Goal: Information Seeking & Learning: Learn about a topic

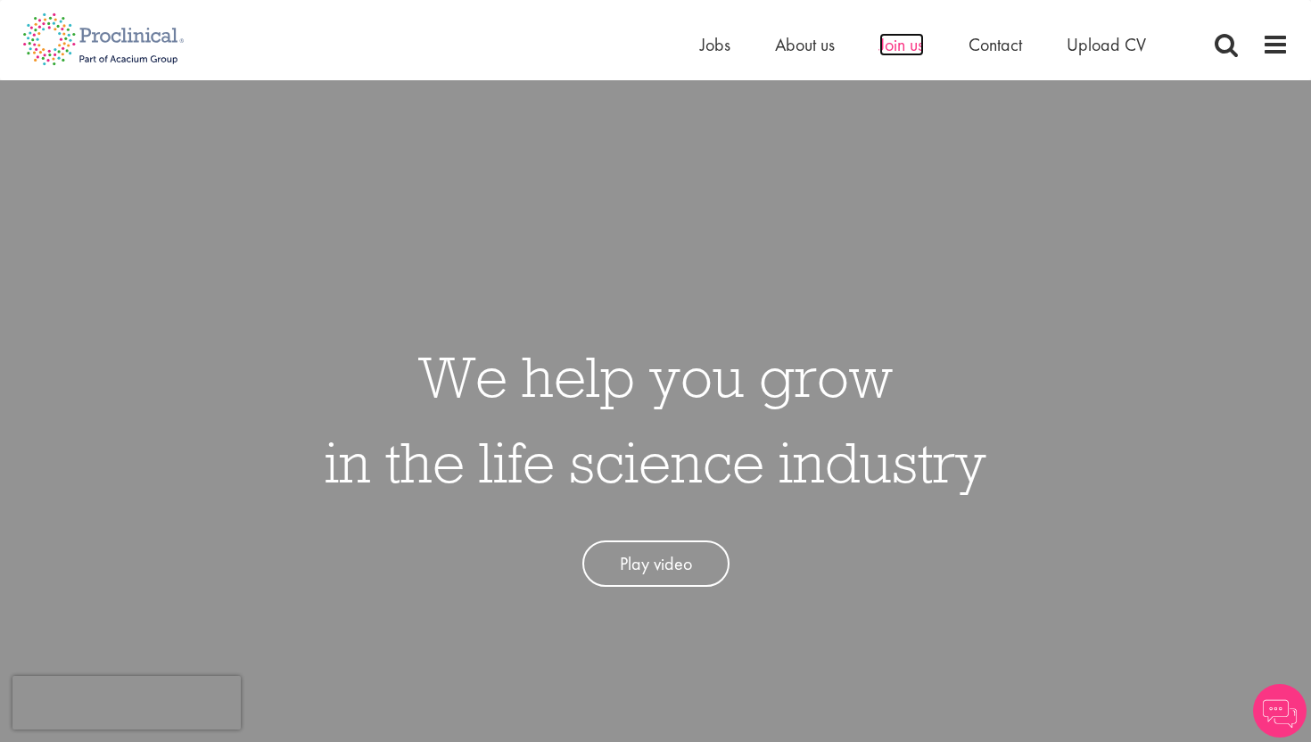
click at [890, 47] on span "Join us" at bounding box center [902, 44] width 45 height 23
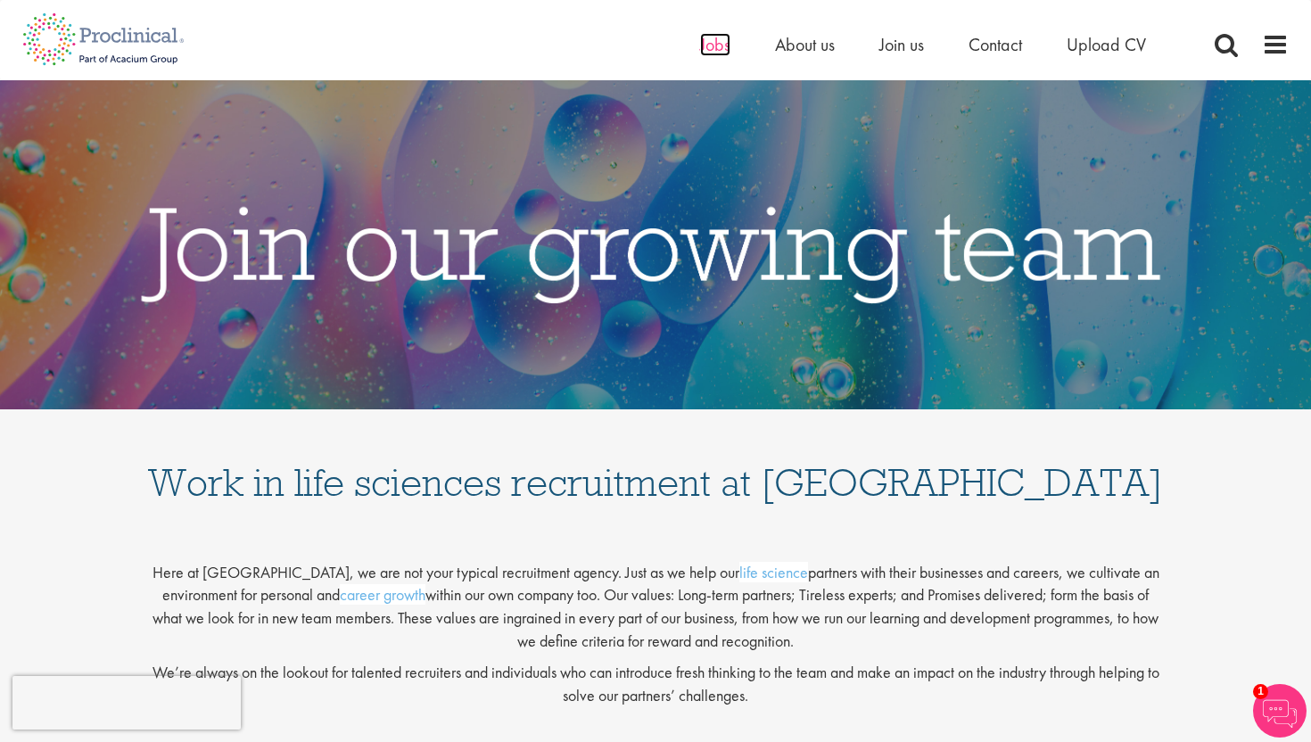
click at [717, 50] on span "Jobs" at bounding box center [715, 44] width 30 height 23
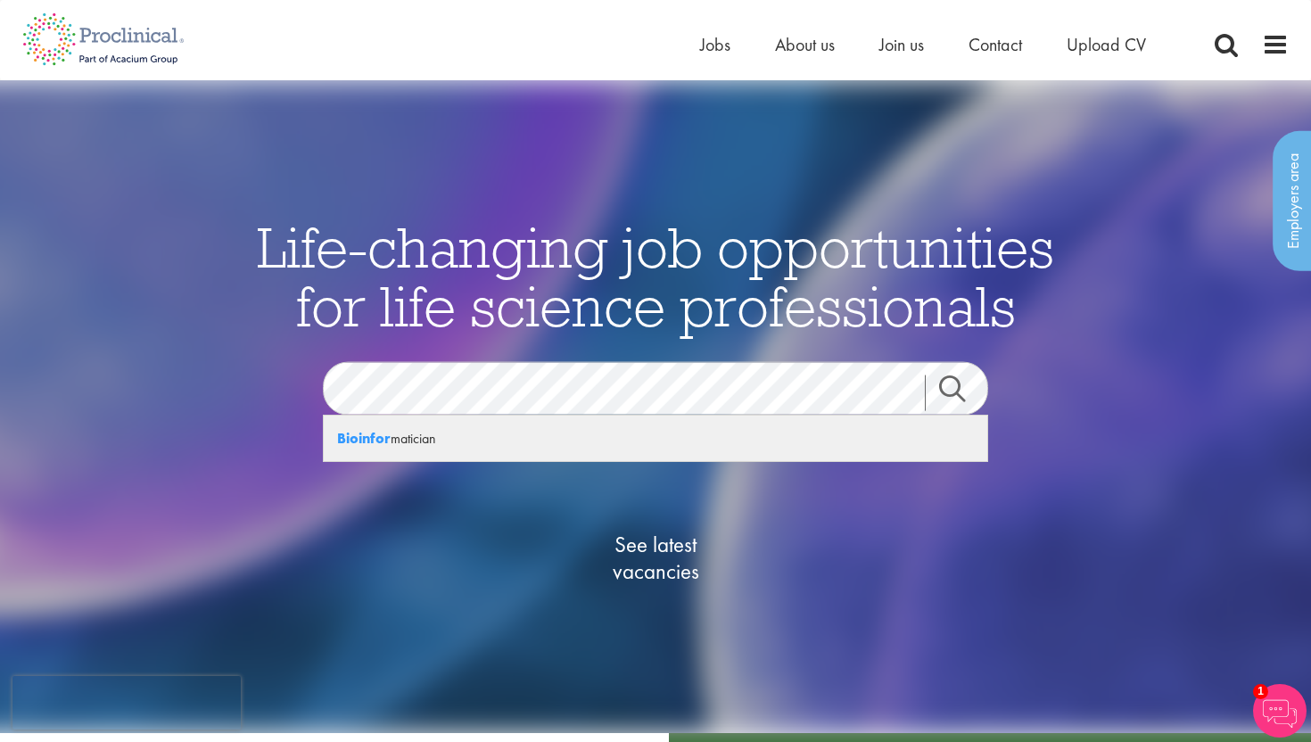
click at [401, 442] on div "Bioinfor matician" at bounding box center [656, 438] width 664 height 45
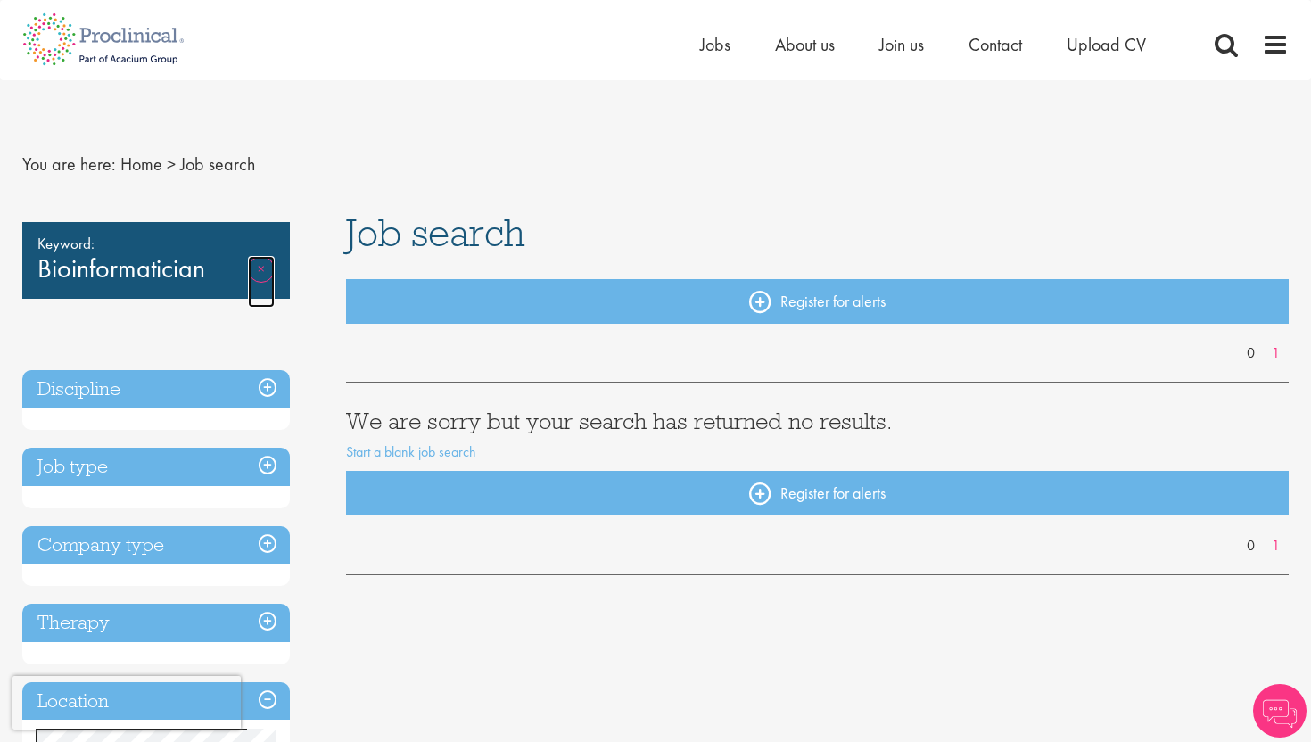
click at [254, 270] on link "Remove" at bounding box center [261, 282] width 27 height 52
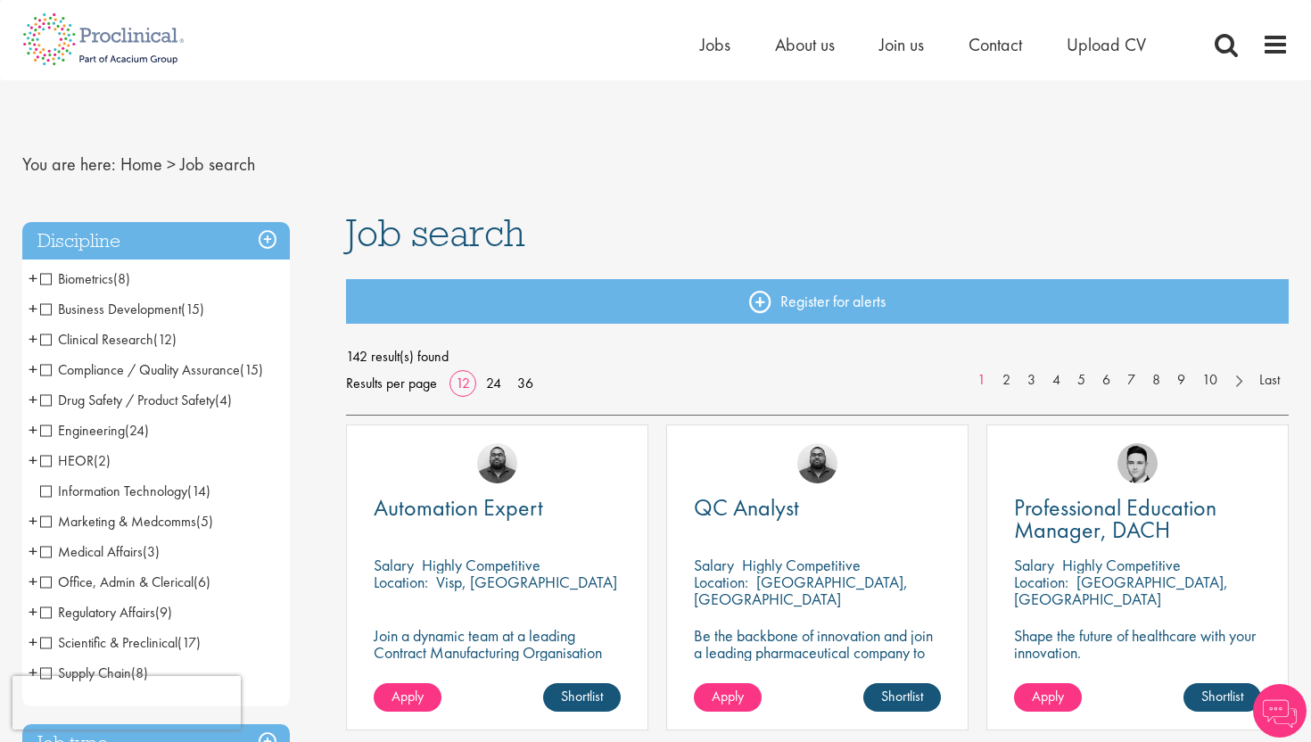
click at [45, 283] on span "Biometrics" at bounding box center [76, 278] width 73 height 19
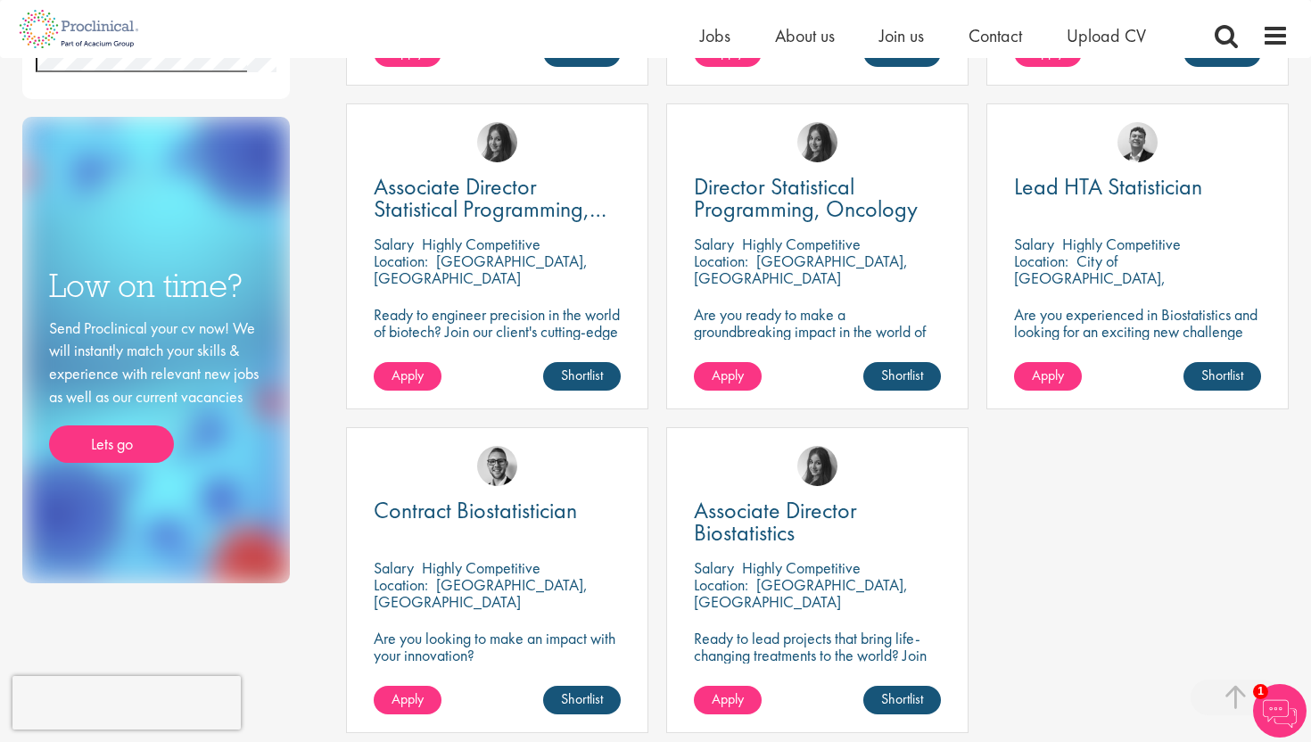
scroll to position [612, 0]
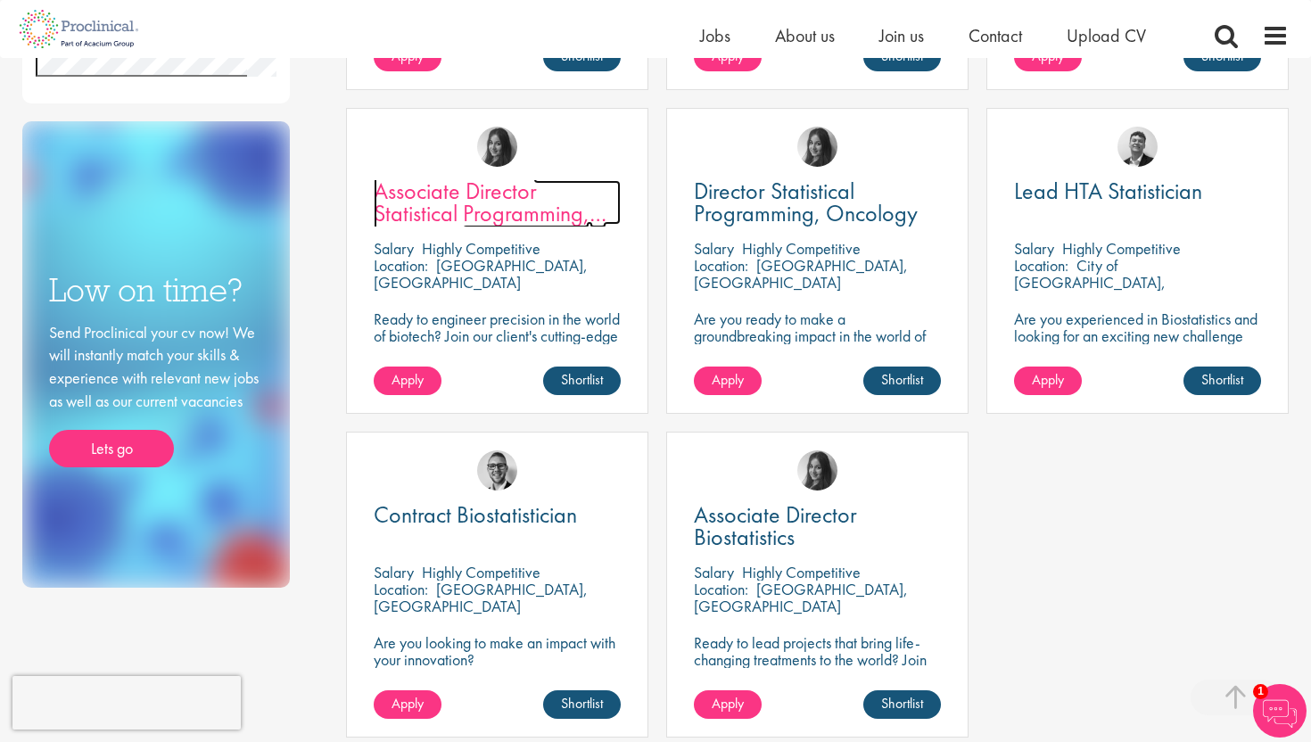
click at [487, 210] on span "Associate Director Statistical Programming, Oncology" at bounding box center [490, 213] width 233 height 75
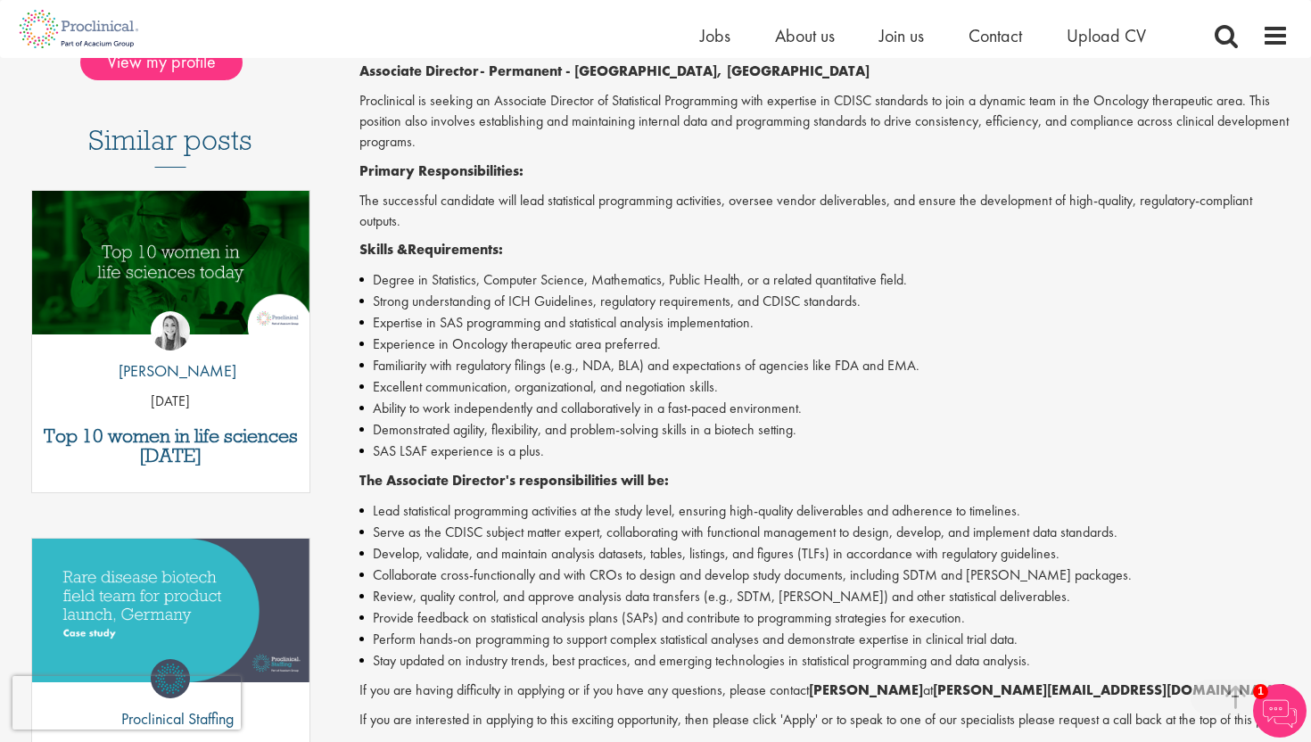
scroll to position [461, 0]
